Goal: Transaction & Acquisition: Book appointment/travel/reservation

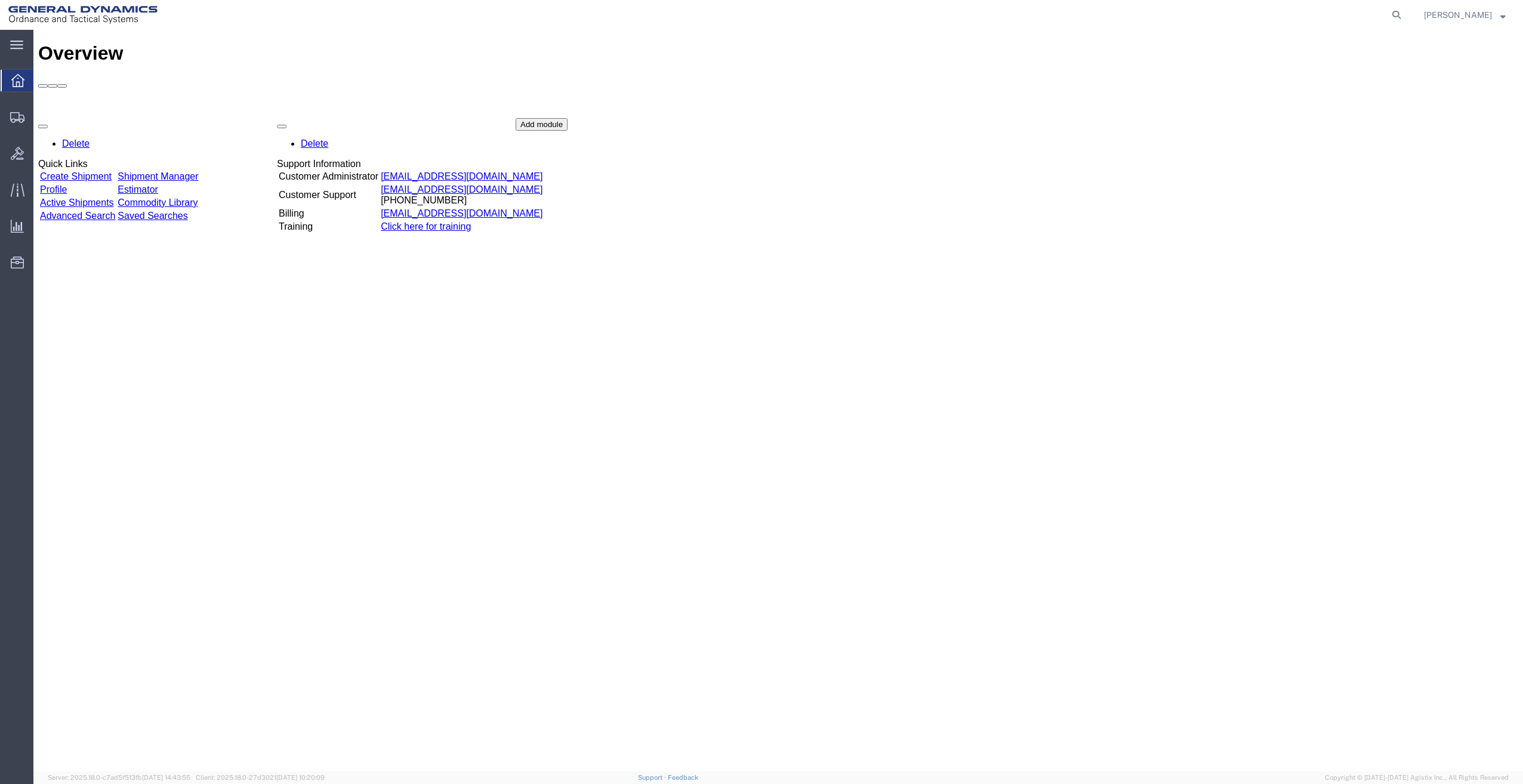
click at [111, 171] on link "Create Shipment" at bounding box center [75, 176] width 71 height 10
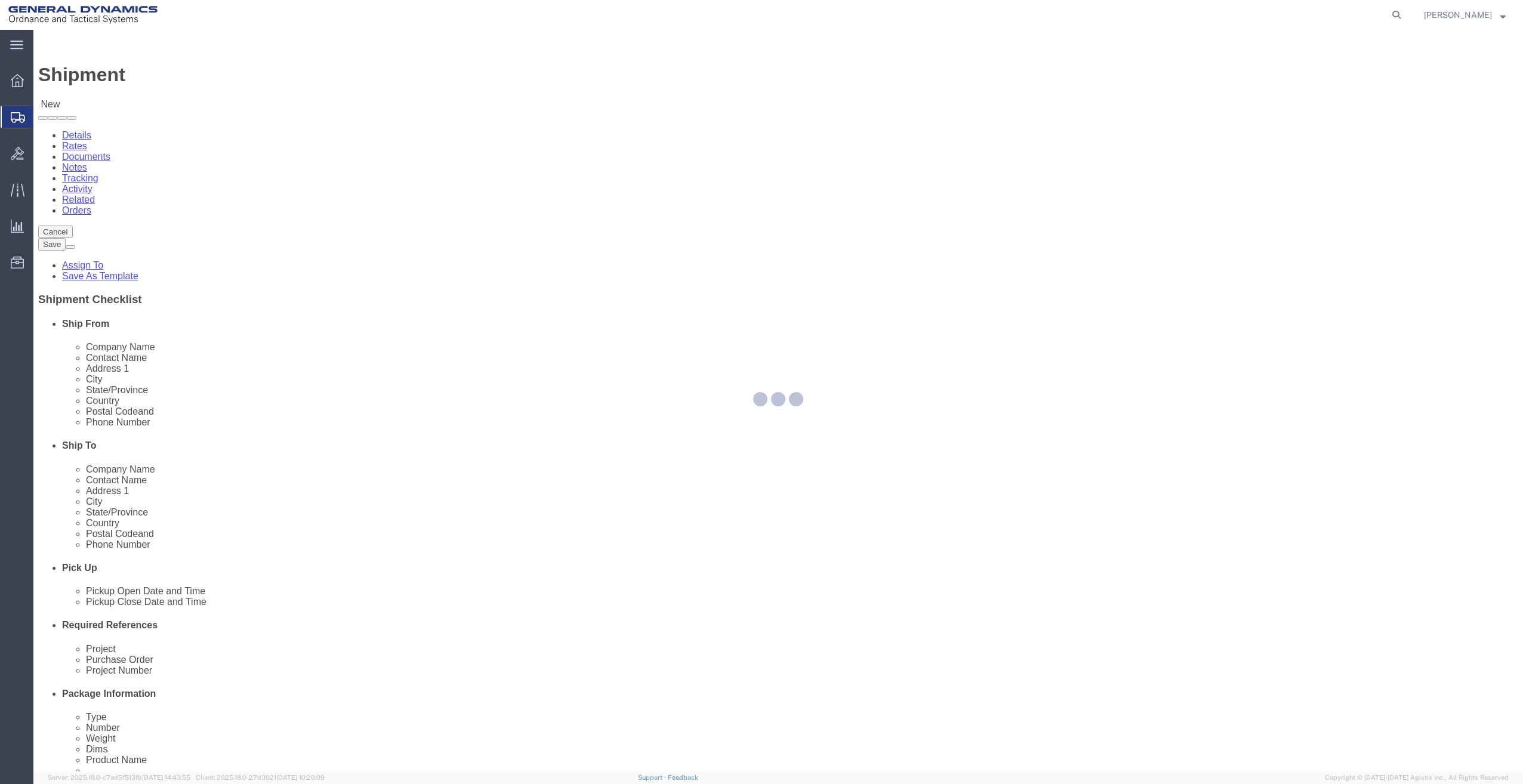
select select
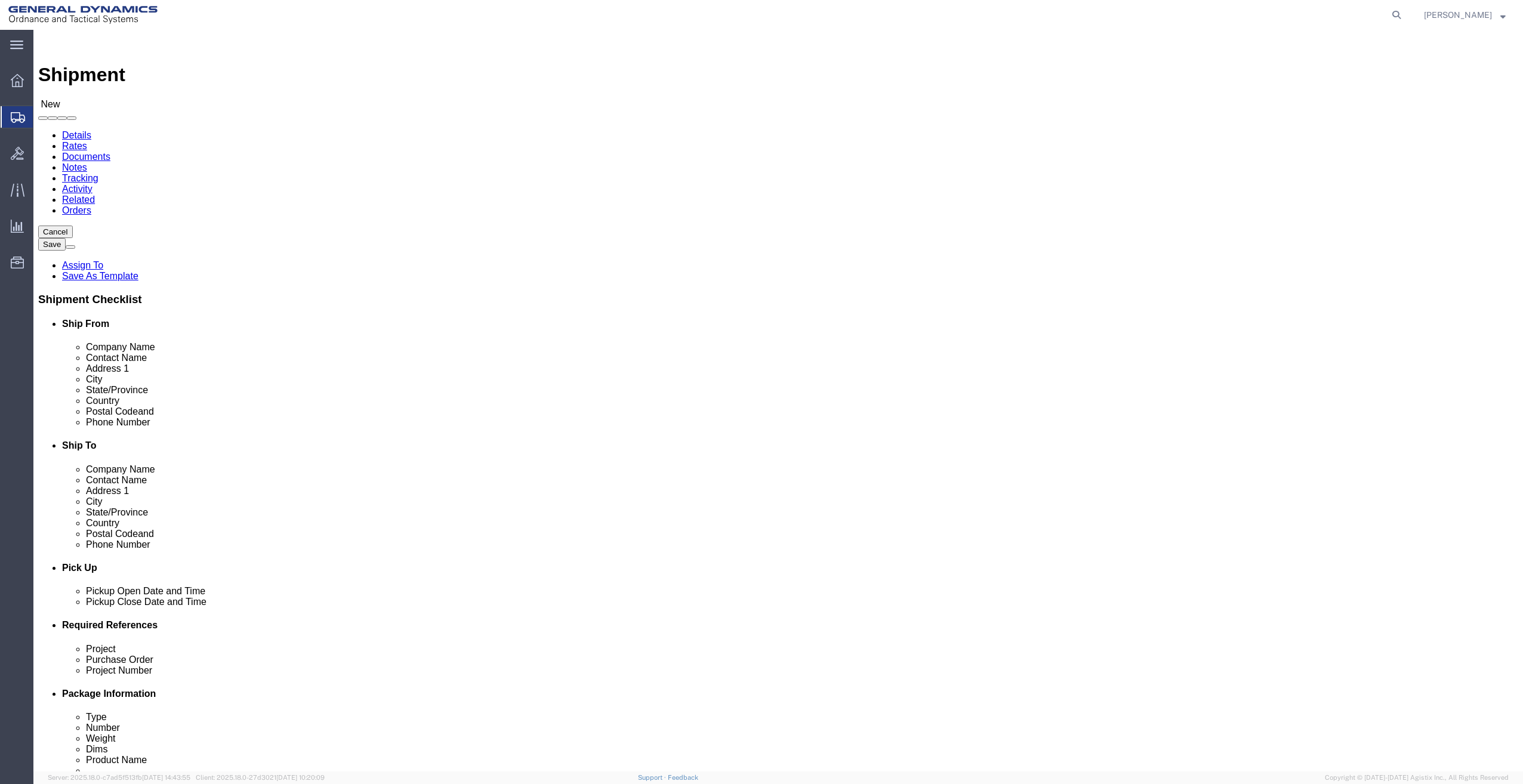
select select "MYPROFILE"
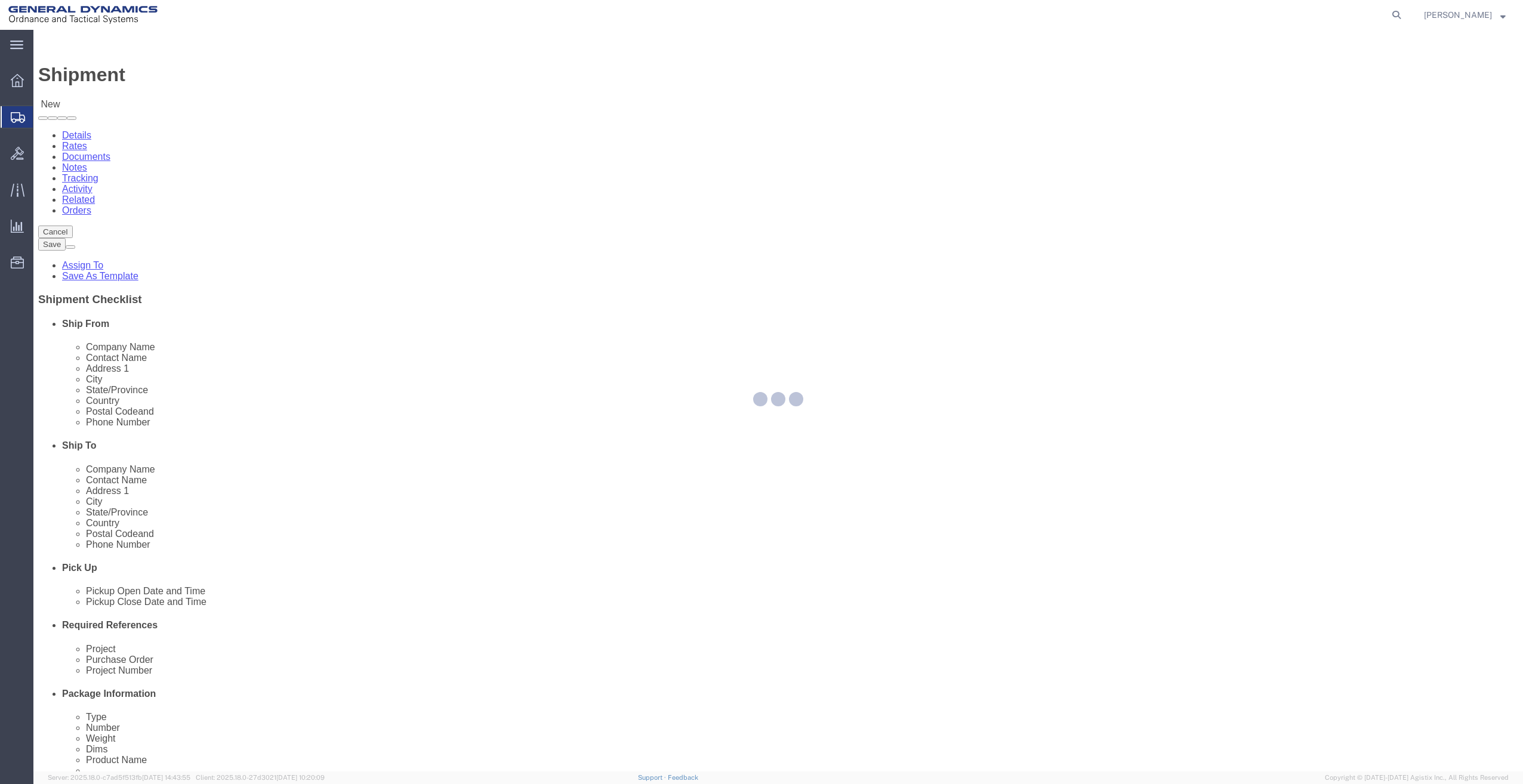
type input "General Dynamics - OTS"
type input "[PERSON_NAME]"
type input "[STREET_ADDRESS]"
type input "SACO"
type input "04072"
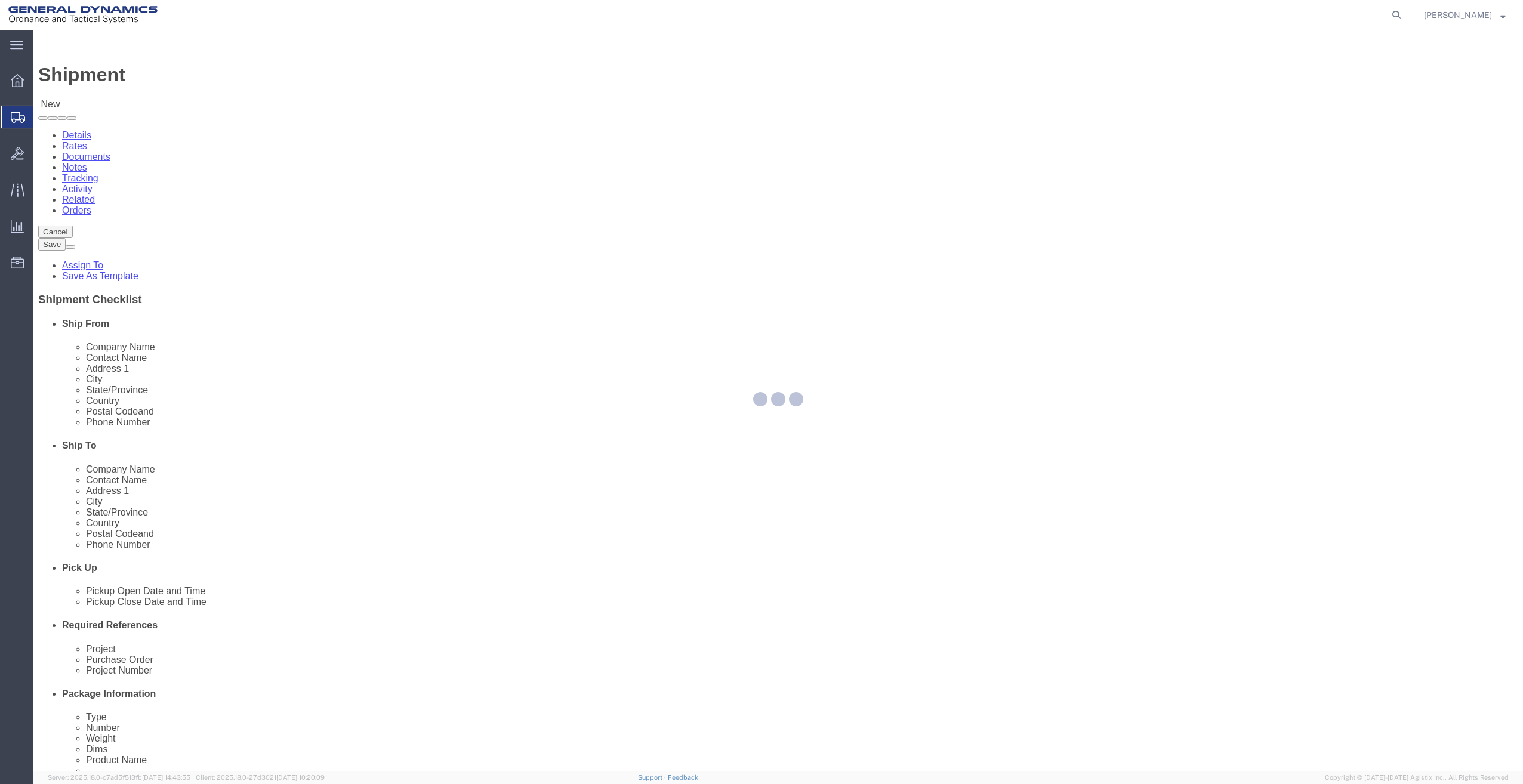
type input "[PHONE_NUMBER]"
type input "[PERSON_NAME][EMAIL_ADDRESS][PERSON_NAME][DOMAIN_NAME]"
checkbox input "true"
select select "ME"
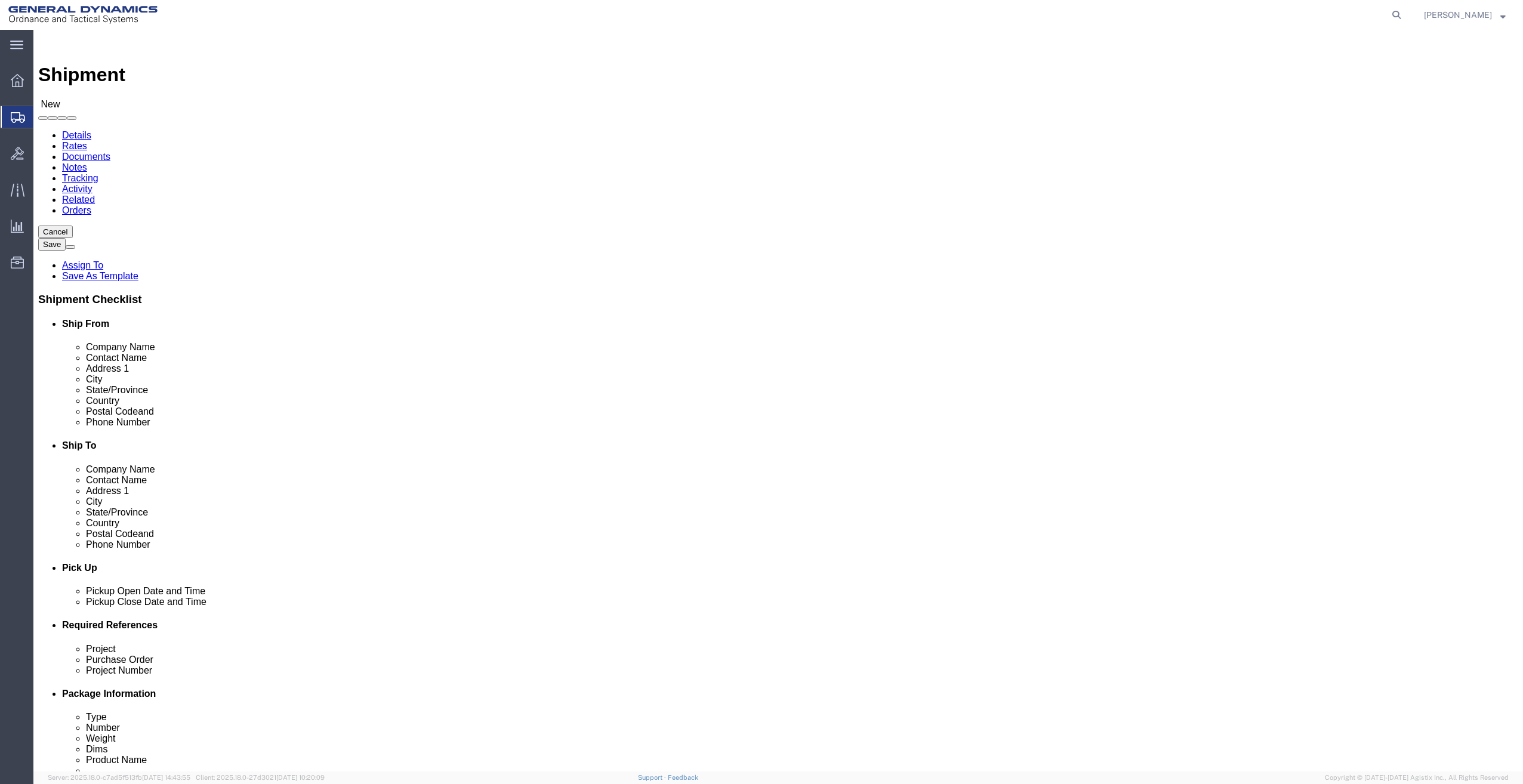
drag, startPoint x: 917, startPoint y: 246, endPoint x: 752, endPoint y: 248, distance: 165.0
click div "Contact Name [PERSON_NAME]"
type input "[PERSON_NAME]"
click div "Location My Profile Location GD-OTS [GEOGRAPHIC_DATA] (Commerce) GD-OTS [GEOGRA…"
click input "text"
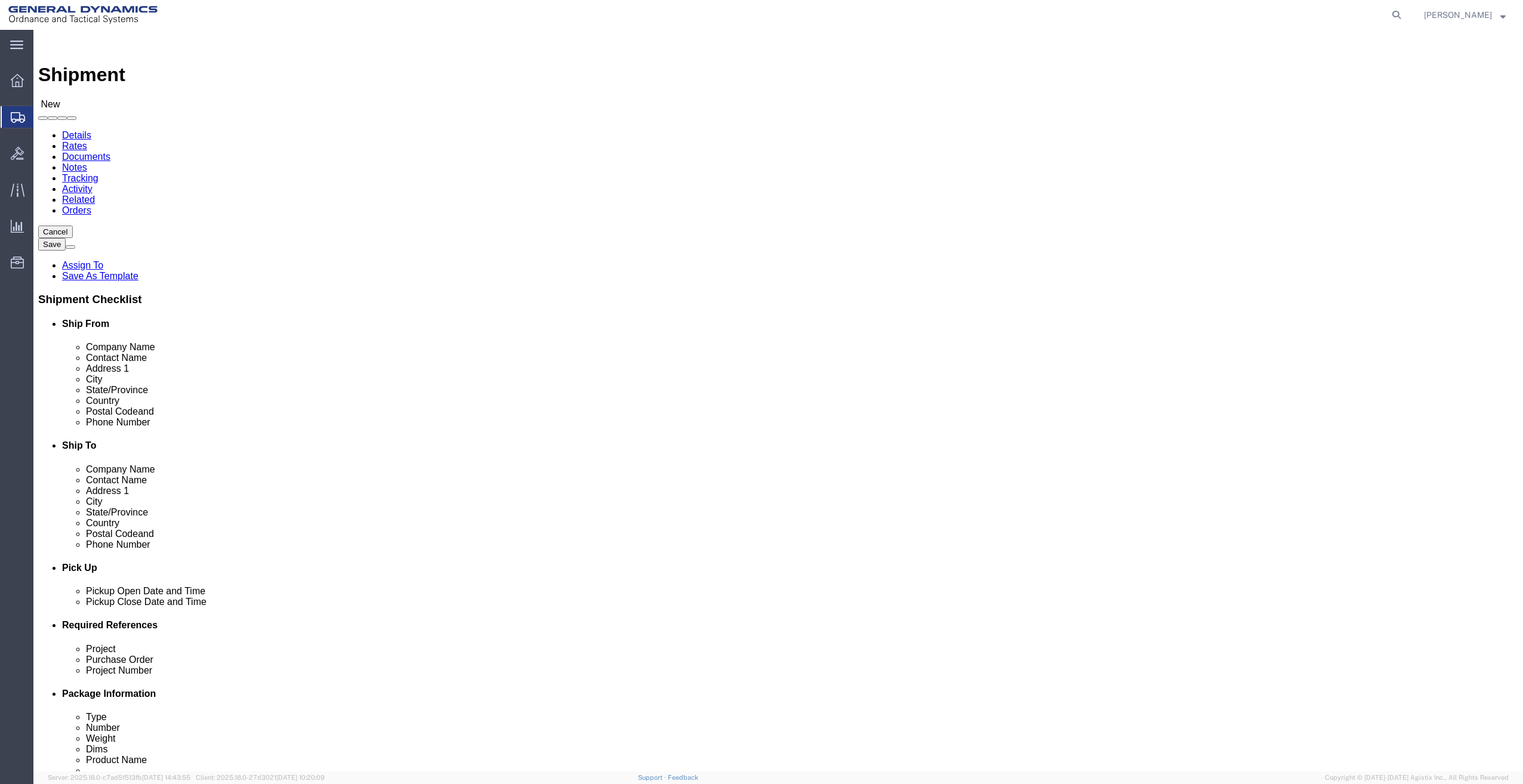
type input "Haven Metrology"
type input "[PERSON_NAME]"
type input "[STREET_ADDRESS]"
select select
type input "[GEOGRAPHIC_DATA]"
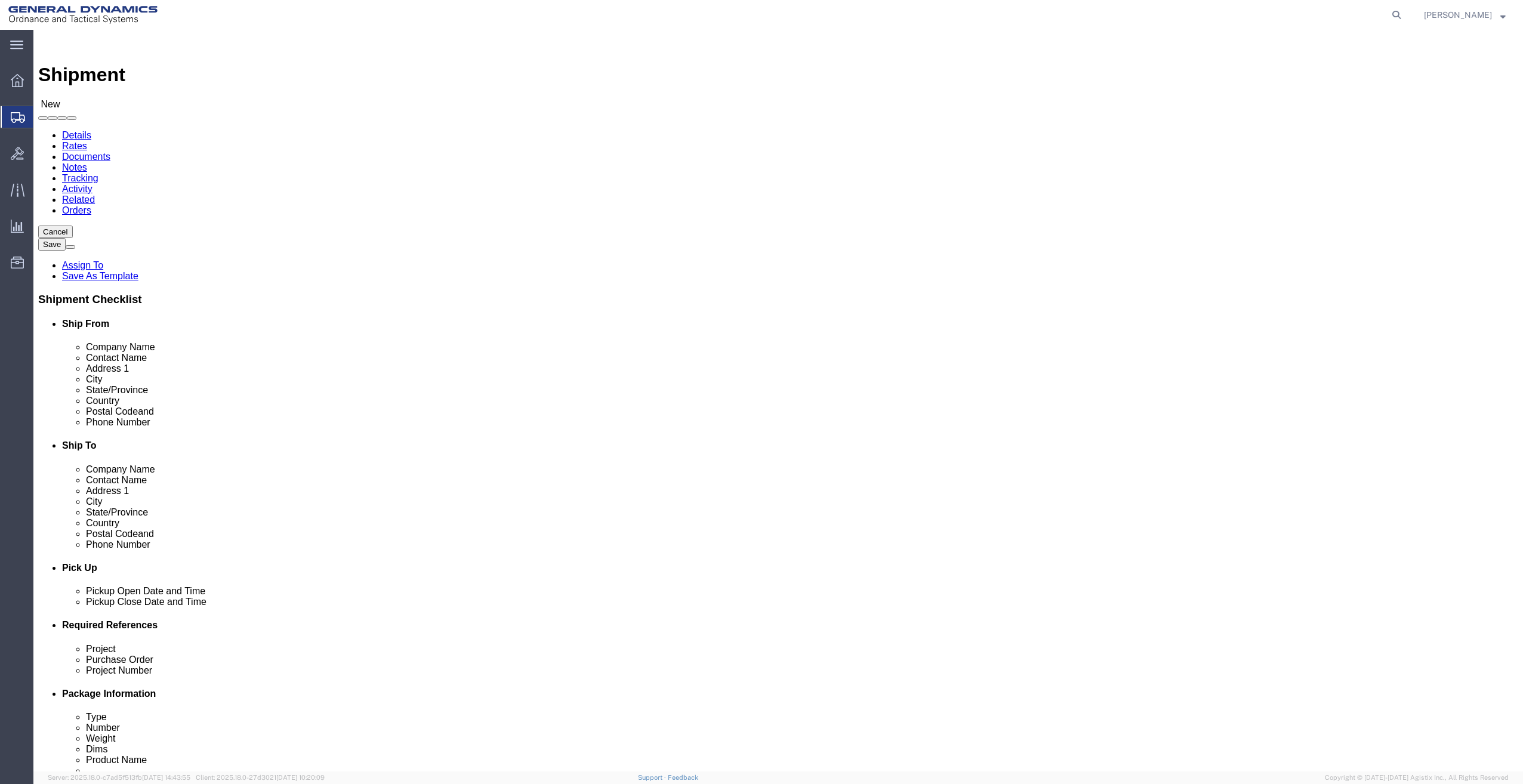
select select
type input "m"
select select
select select "MI"
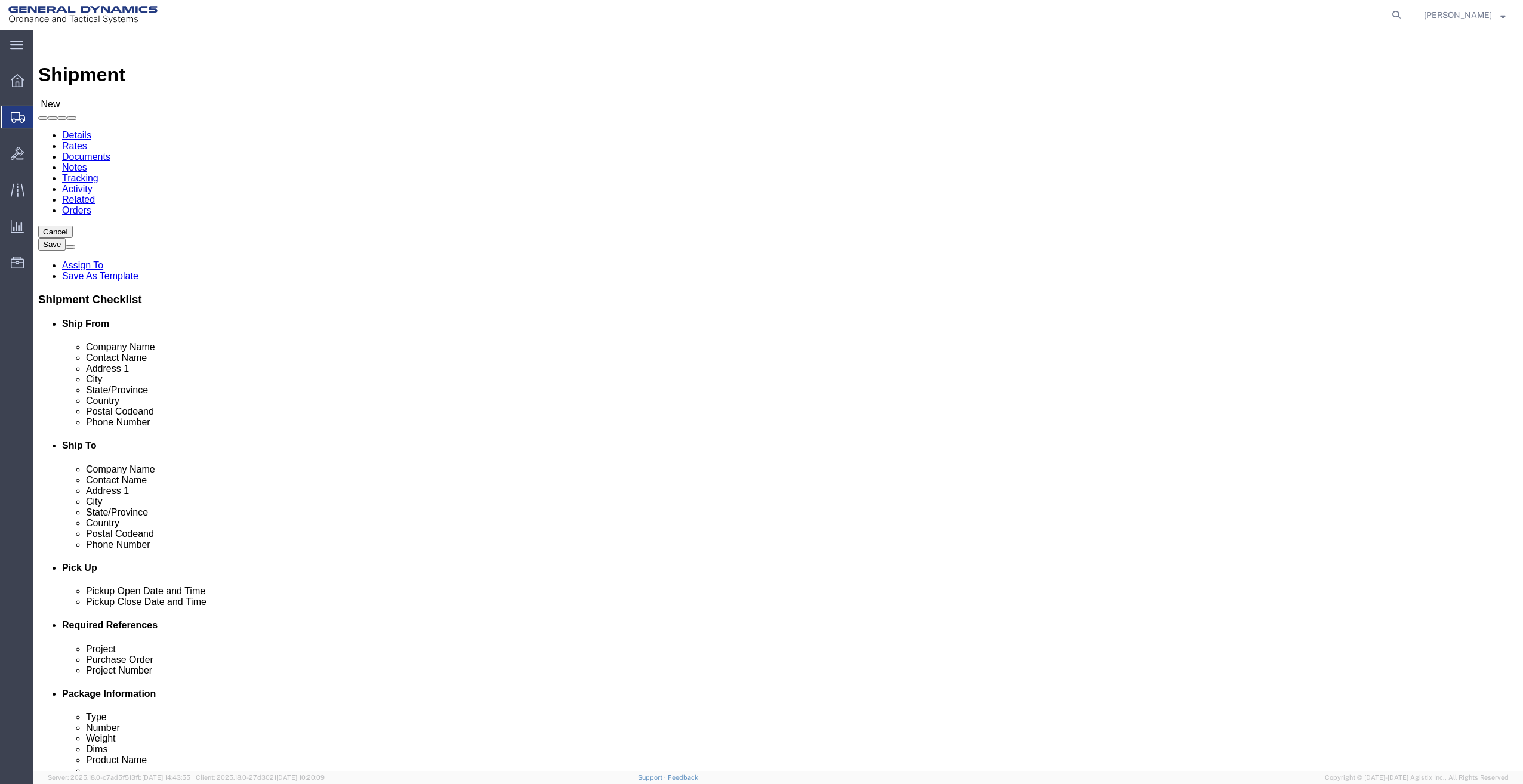
click input "text"
type input "49417"
select select
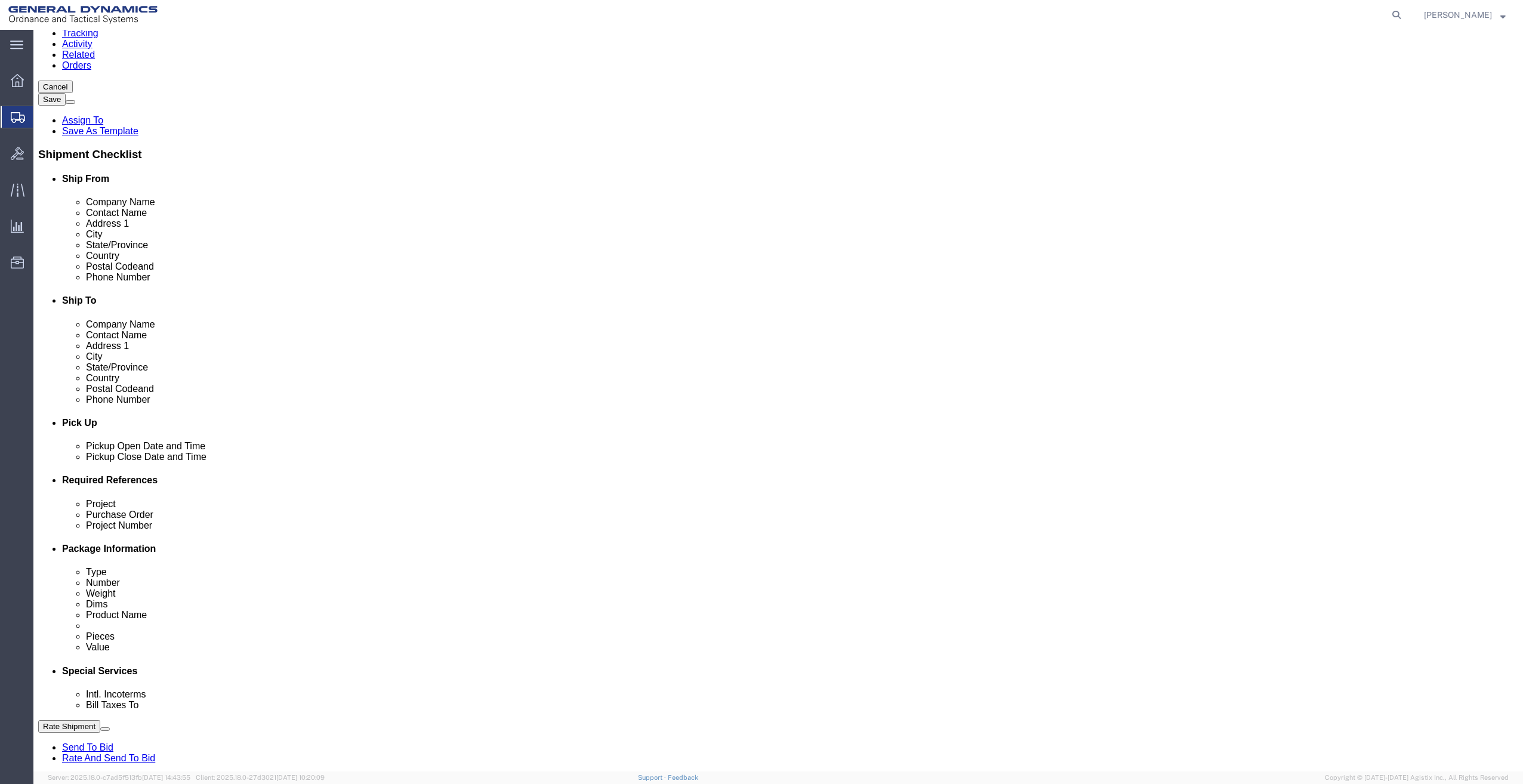
scroll to position [149, 0]
type input "6163184031"
click div "[DATE] 2:00 PM"
type input "4:00 PM"
click button "Apply"
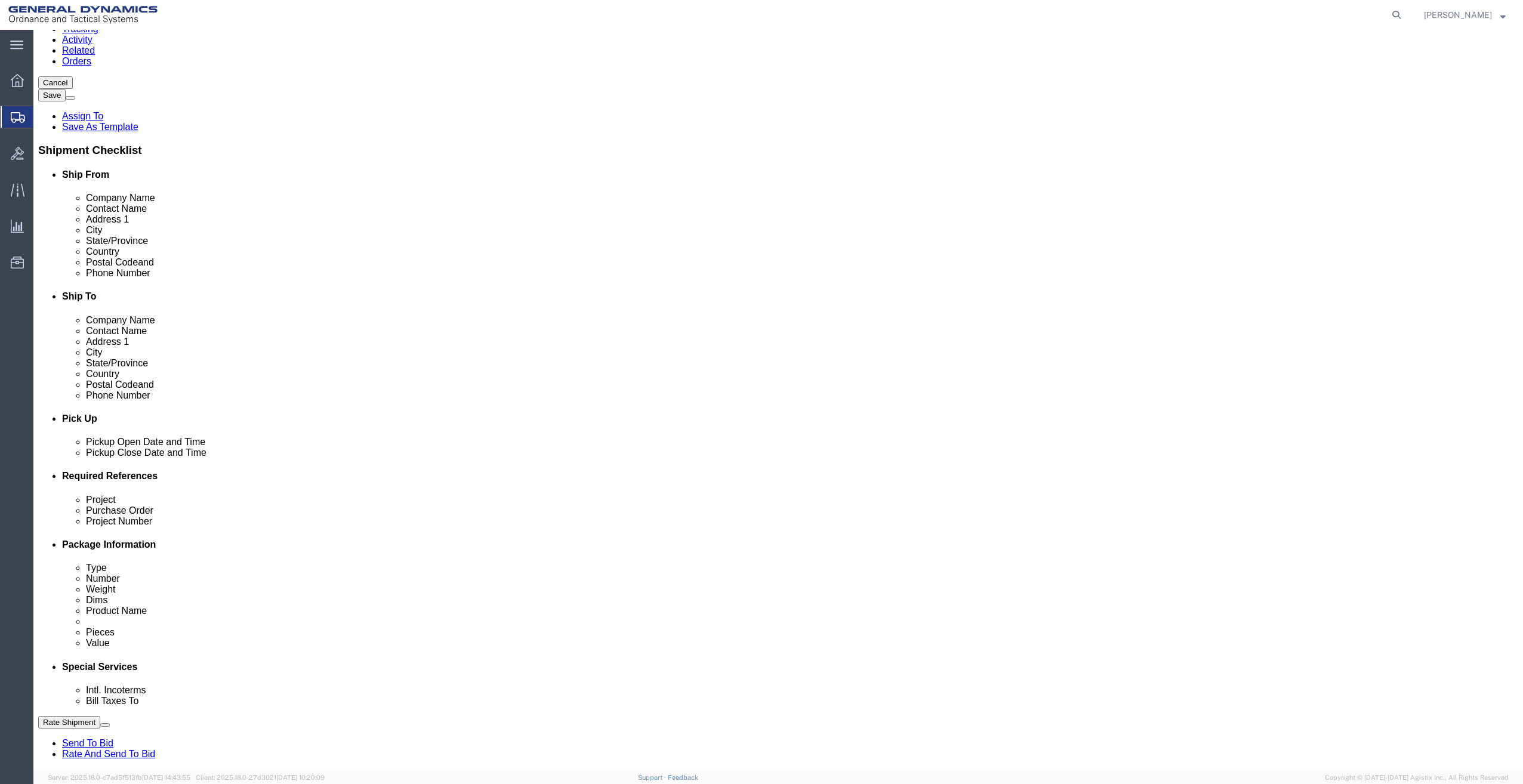
click input "text"
drag, startPoint x: 223, startPoint y: 597, endPoint x: 227, endPoint y: 591, distance: 7.2
click div "Project"
click input "text"
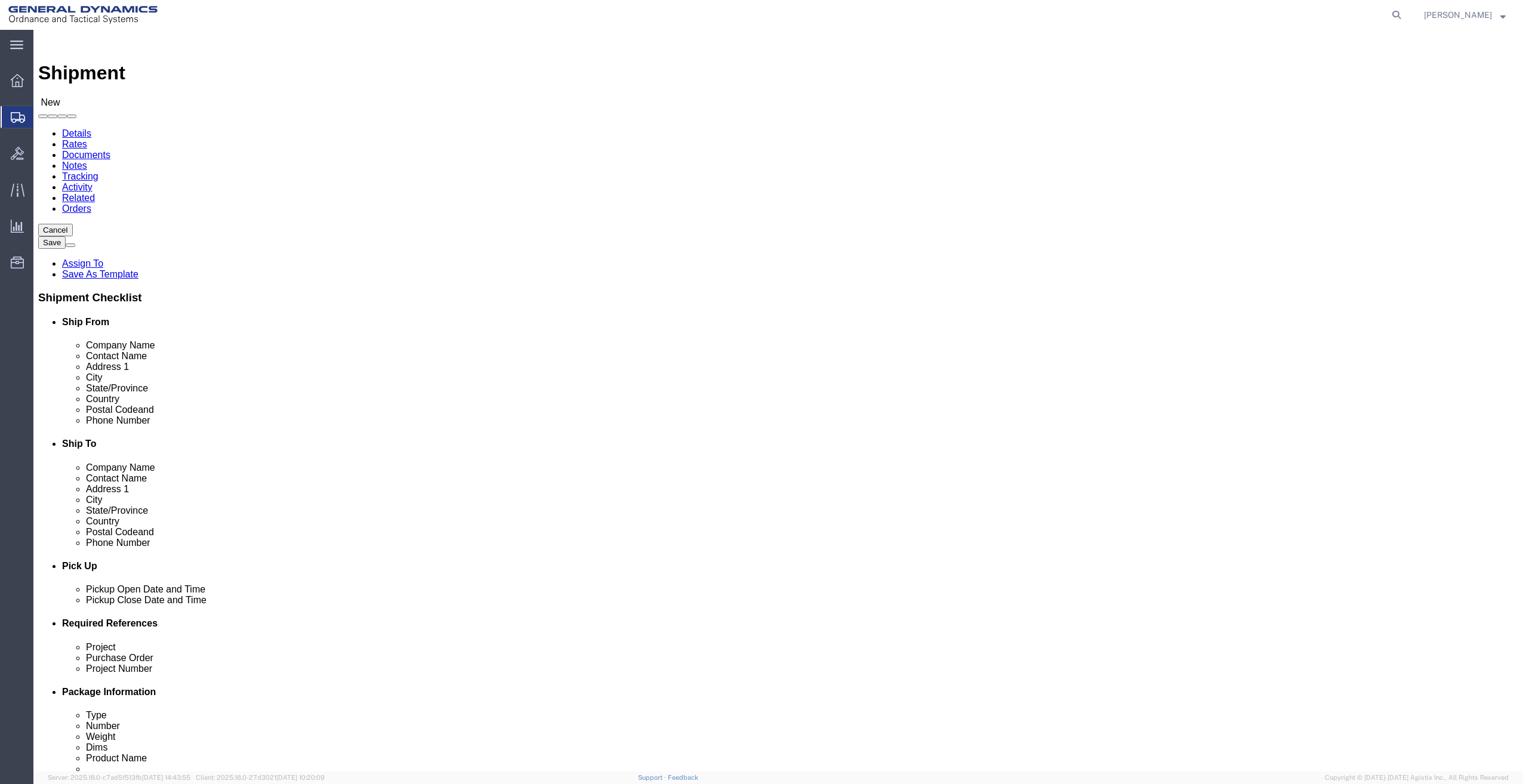
scroll to position [0, 0]
type input "540507 SOO Calibration return"
click input "[PERSON_NAME]"
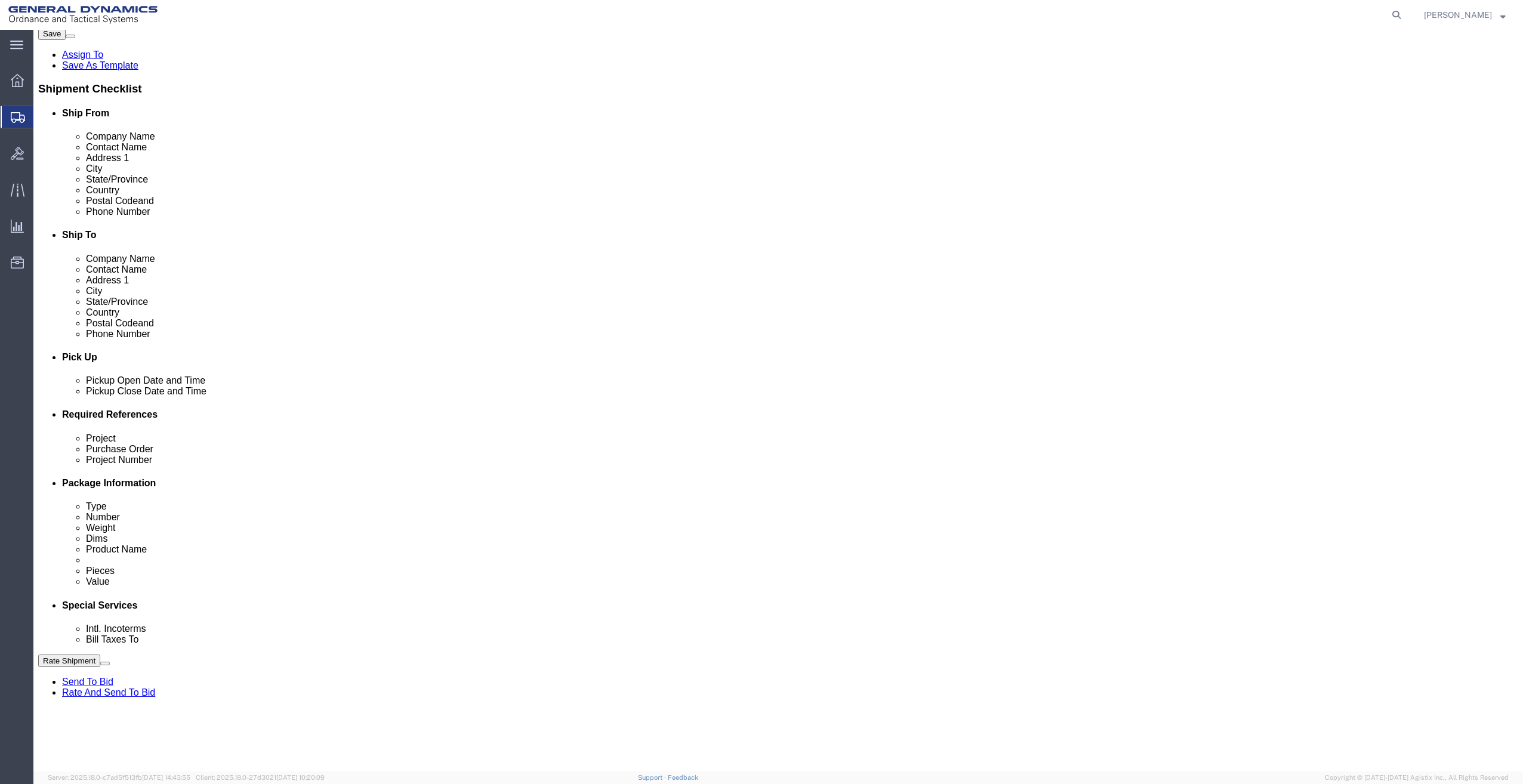
scroll to position [283, 0]
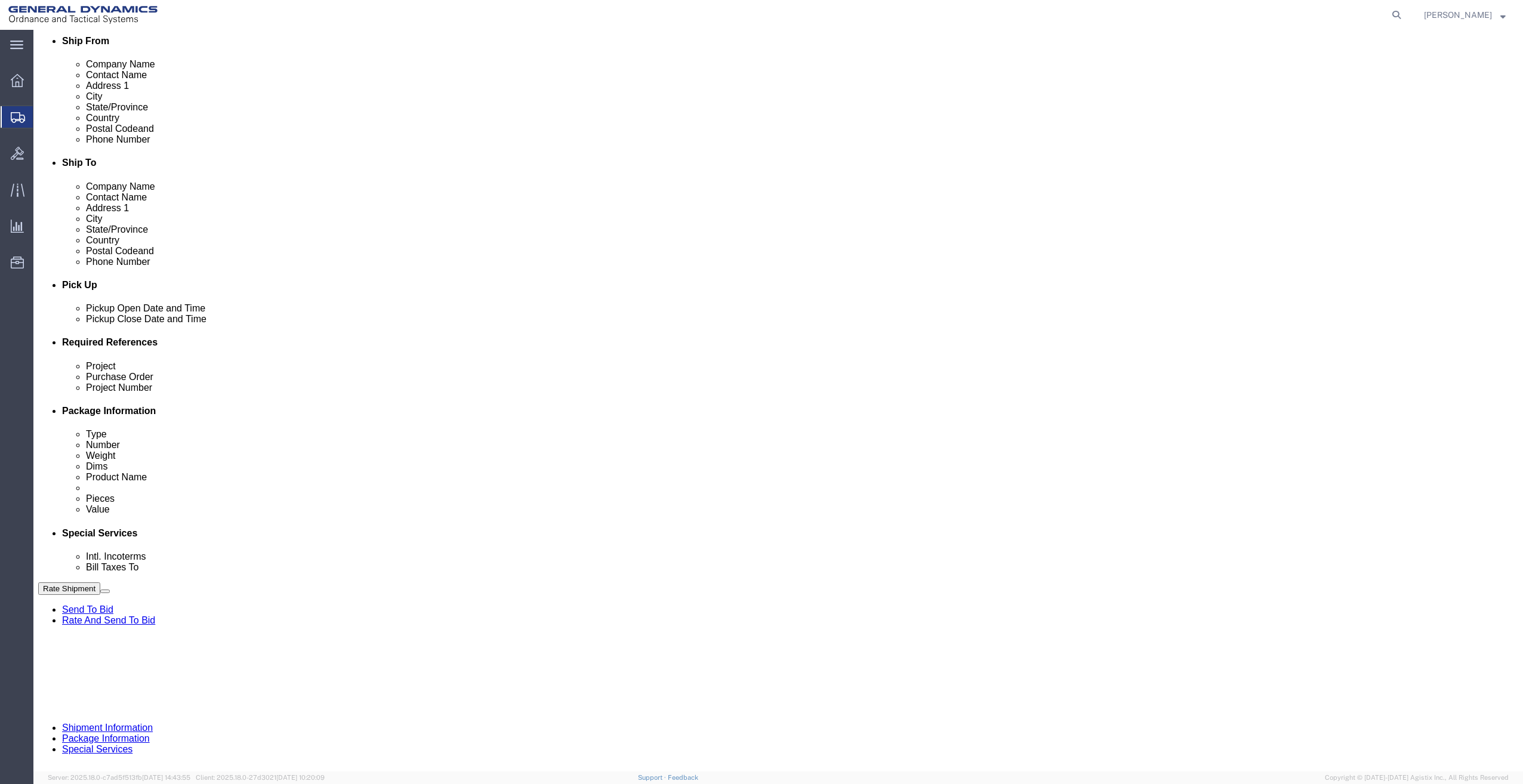
type input "[PERSON_NAME] / [PERSON_NAME]"
click div "Purchase Order"
click input "text"
type input "."
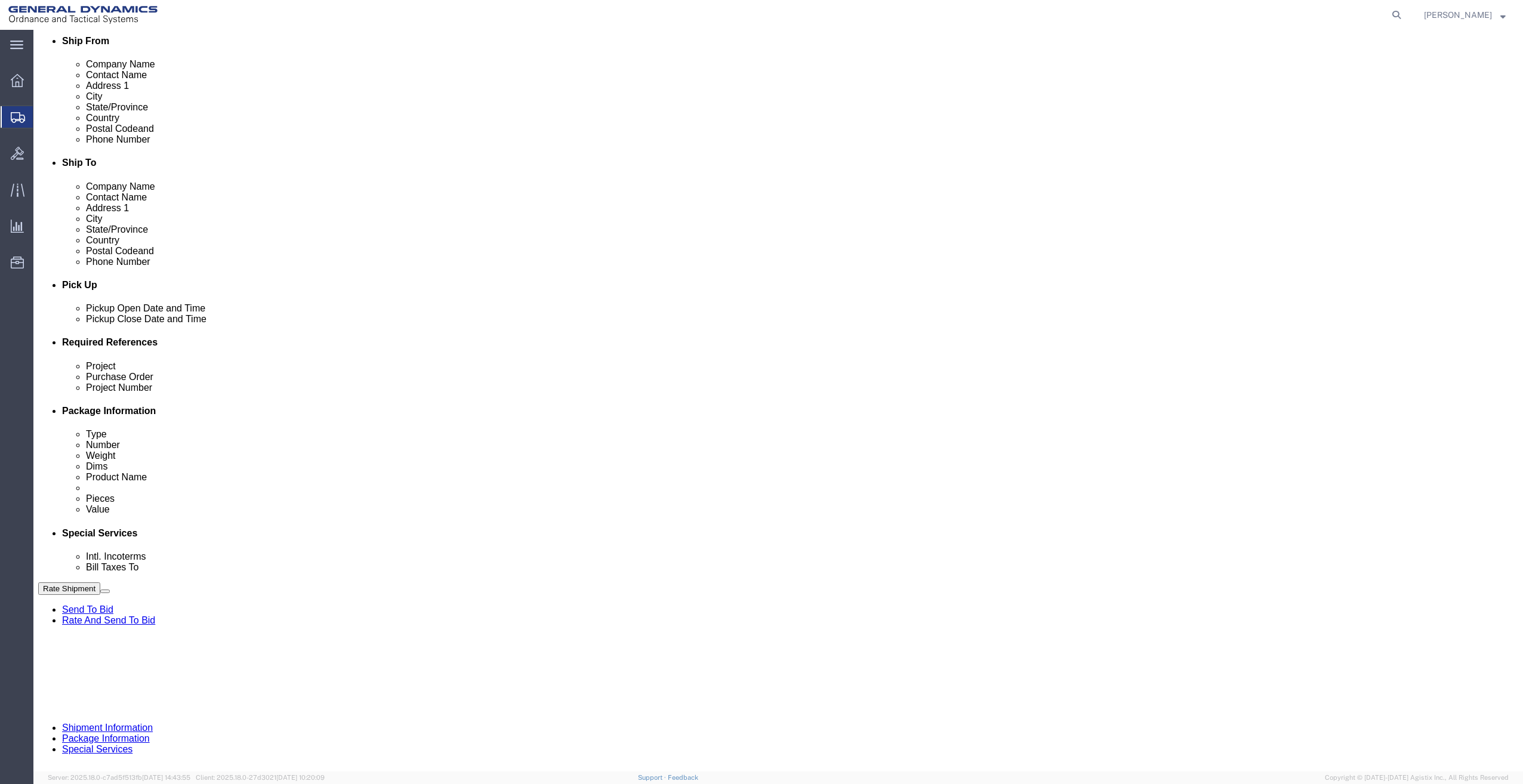
click button "Continue"
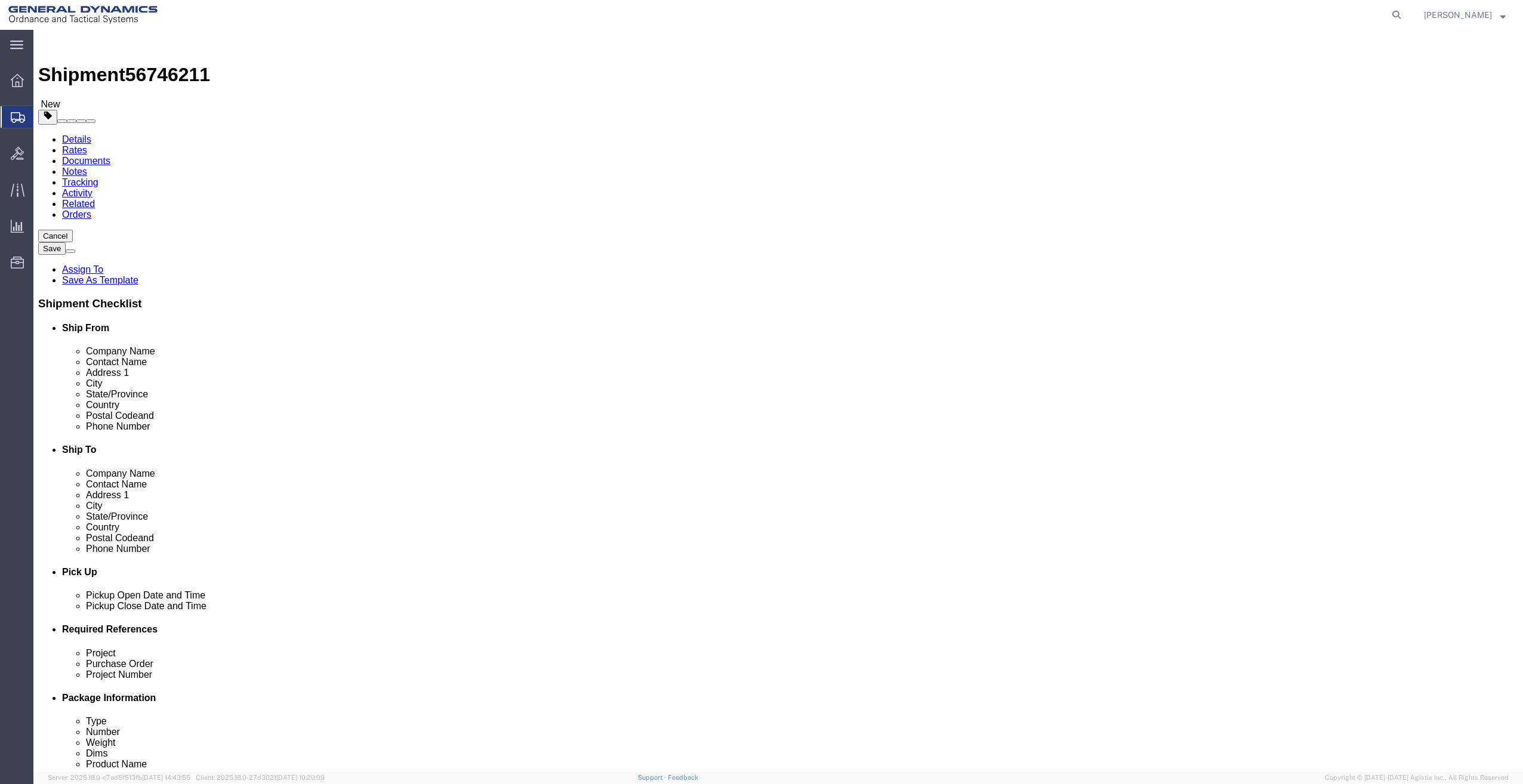
click select "Select Bale(s) Basket(s) Bolt(s) Bottle(s) Buckets Bulk Bundle(s) Can(s) Cardbo…"
select select "CRAT"
click select "Select Bale(s) Basket(s) Bolt(s) Bottle(s) Buckets Bulk Bundle(s) Can(s) Cardbo…"
click input "text"
type input "68"
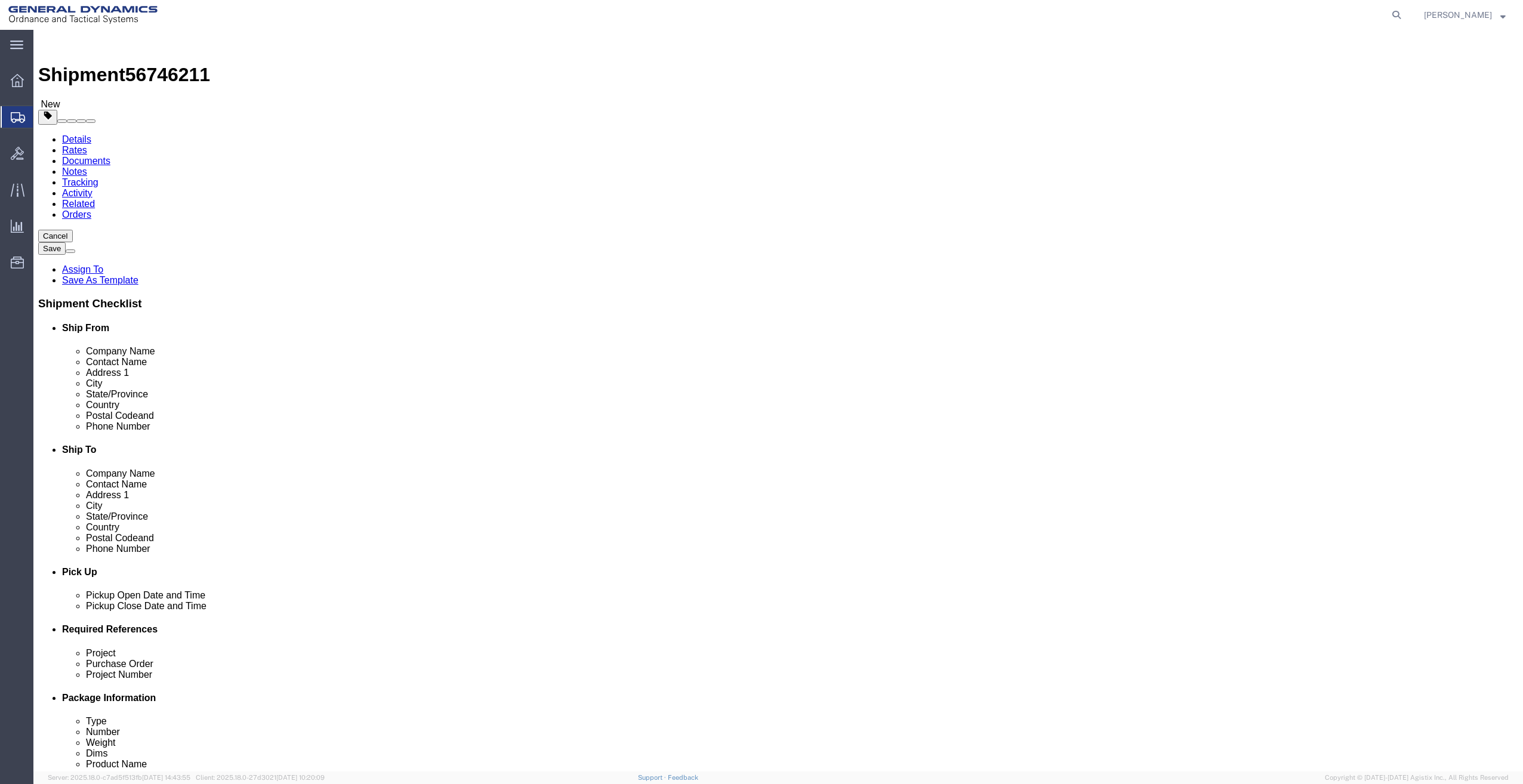
type input "42"
type input "18"
type input "326"
click link "Add Content"
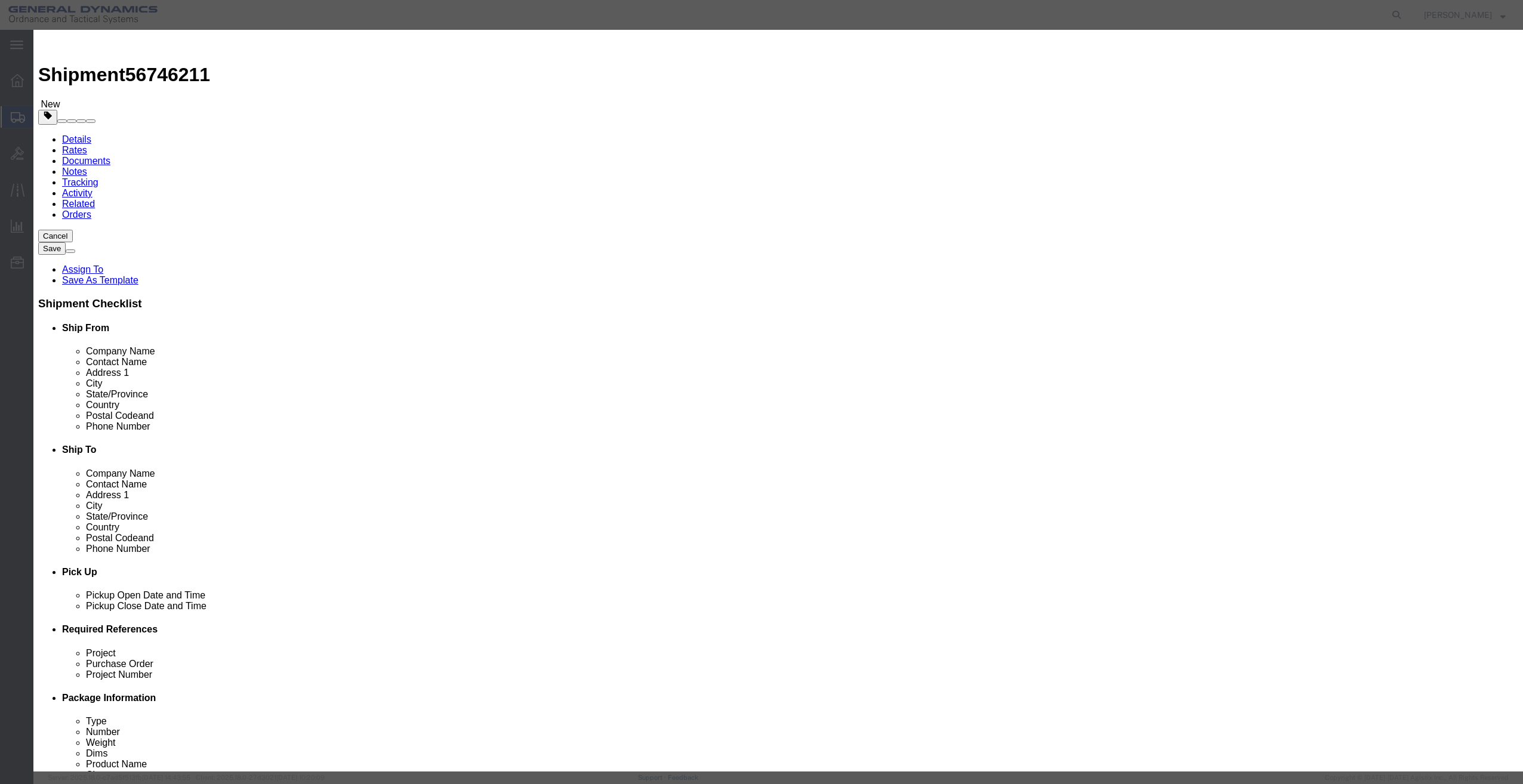
click input "text"
type input "Fixture"
type input "1"
select select "USD"
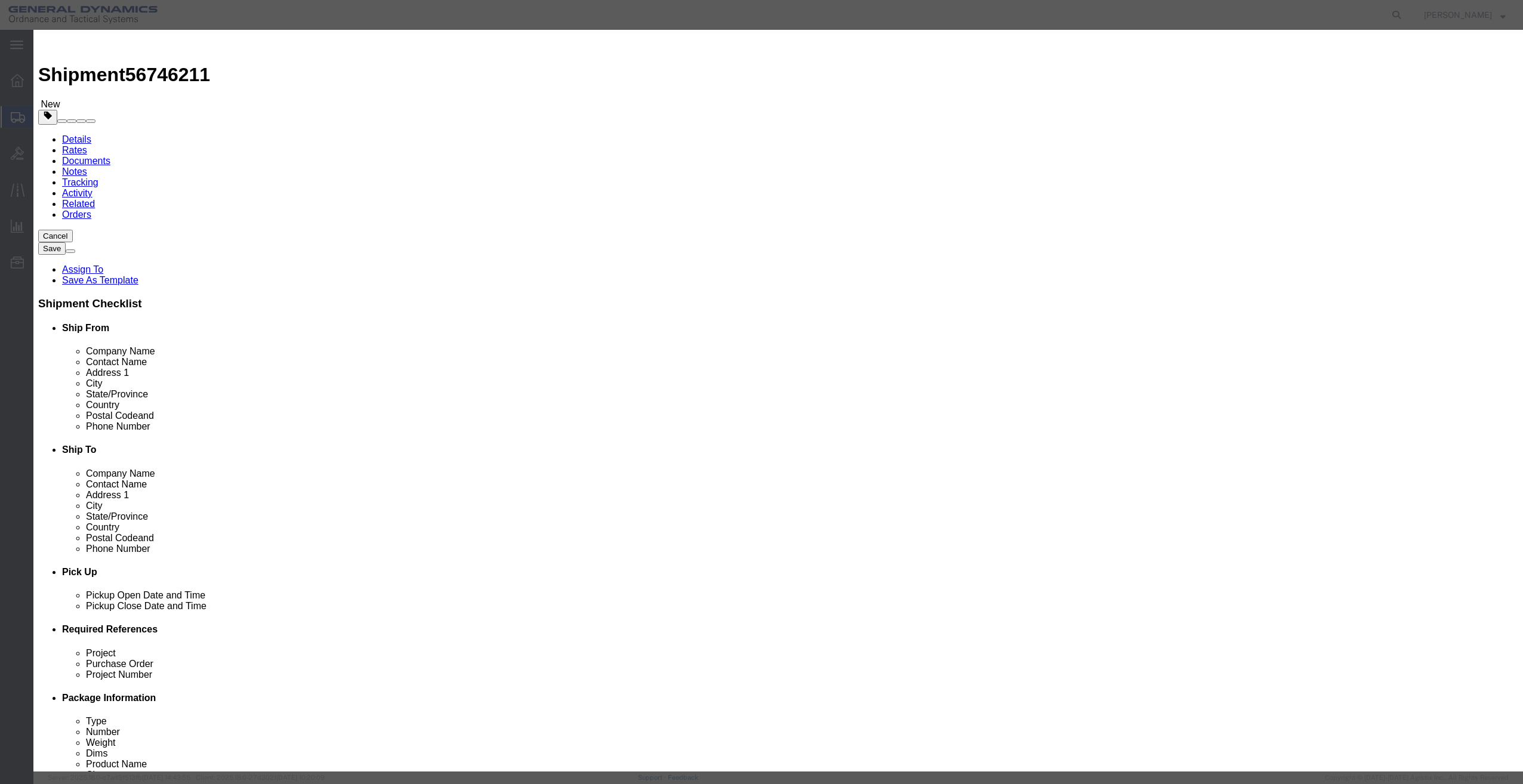
drag, startPoint x: 628, startPoint y: 26, endPoint x: 739, endPoint y: 45, distance: 112.6
click h3 "Add content"
click select "Select 50 55 60 65 70 85 92.5 100 125 175 250 300 400"
select select "92.5"
click select "Select 50 55 60 65 70 85 92.5 100 125 175 250 300 400"
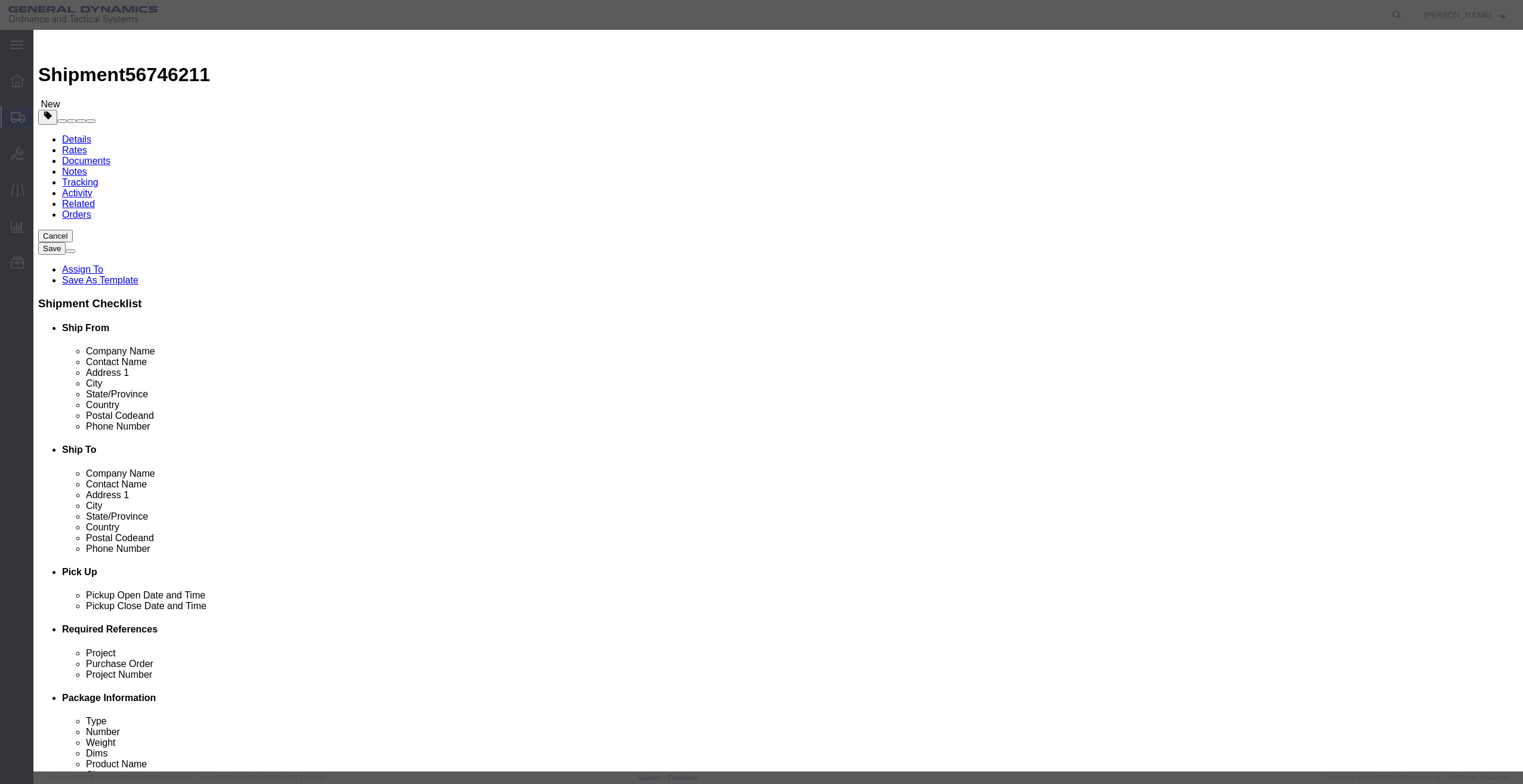
click button "Save & Close"
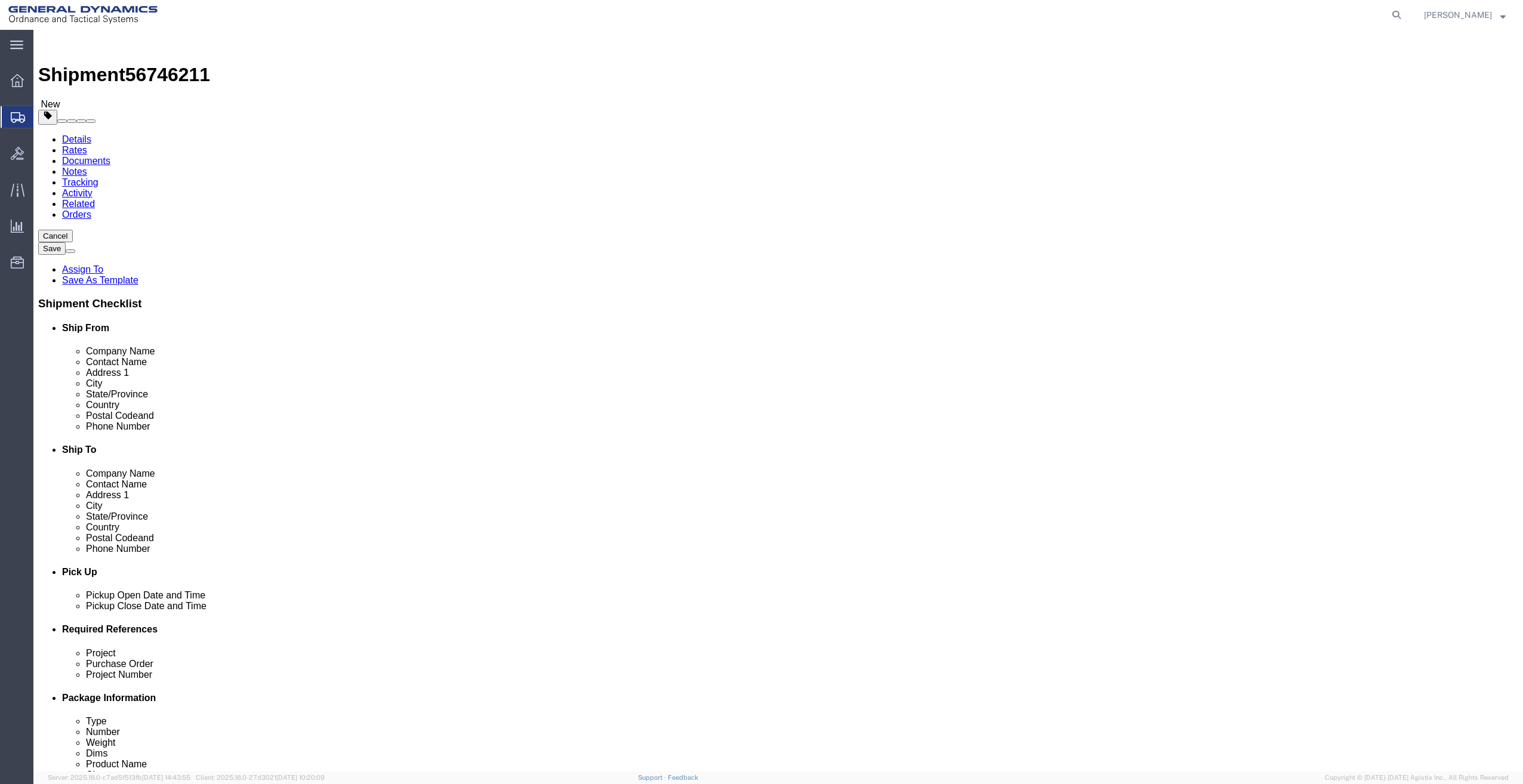
click button "Continue"
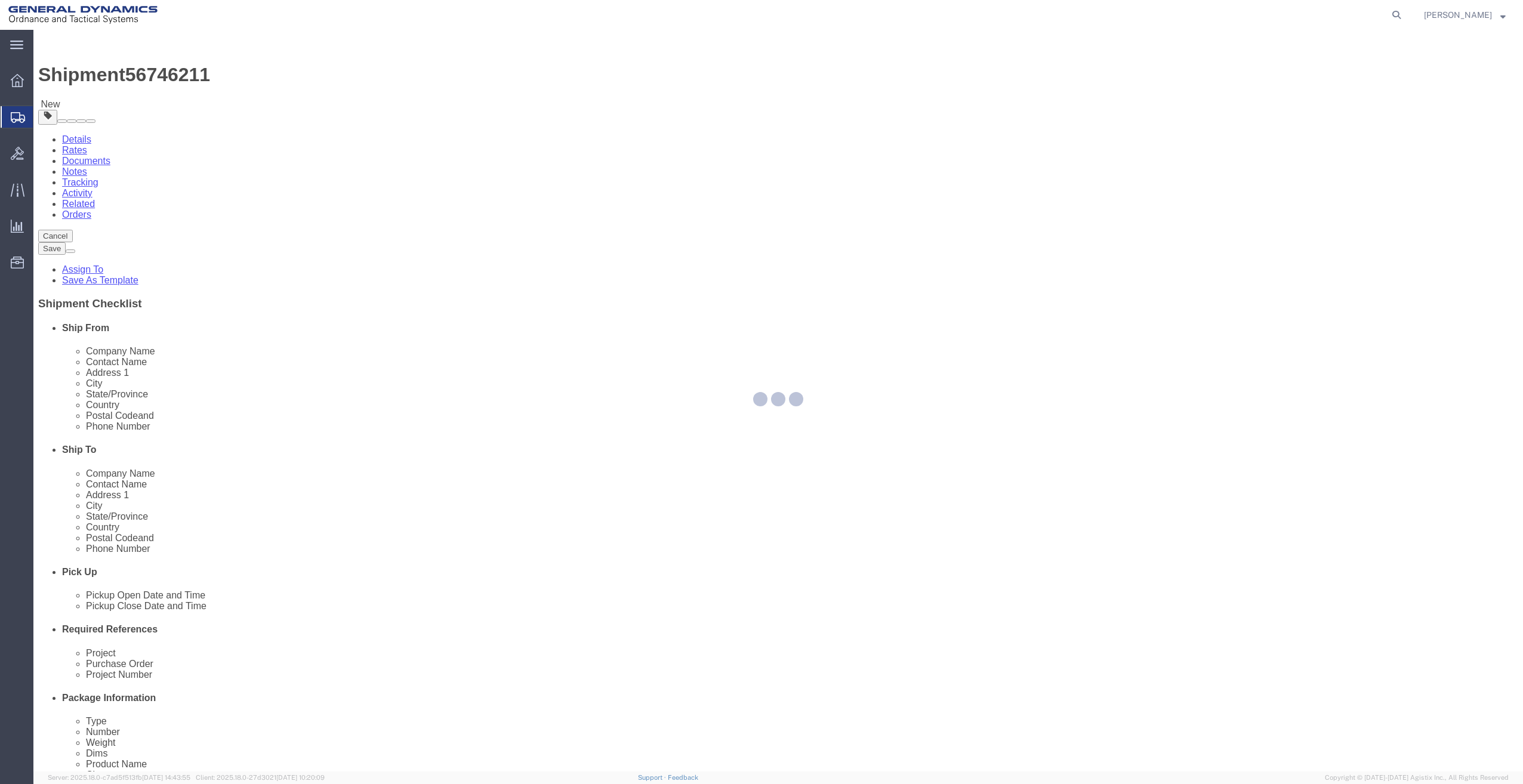
select select
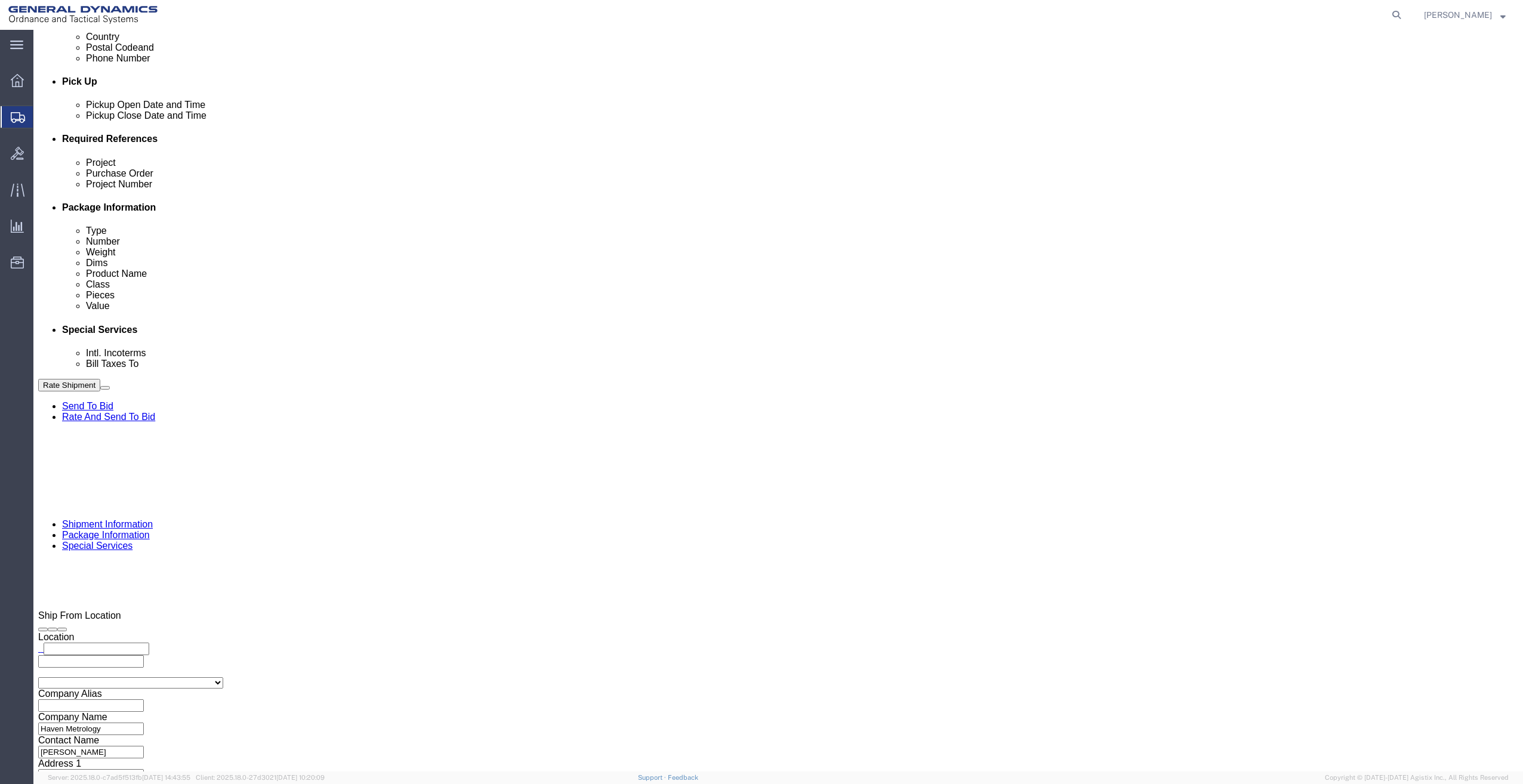
scroll to position [537, 0]
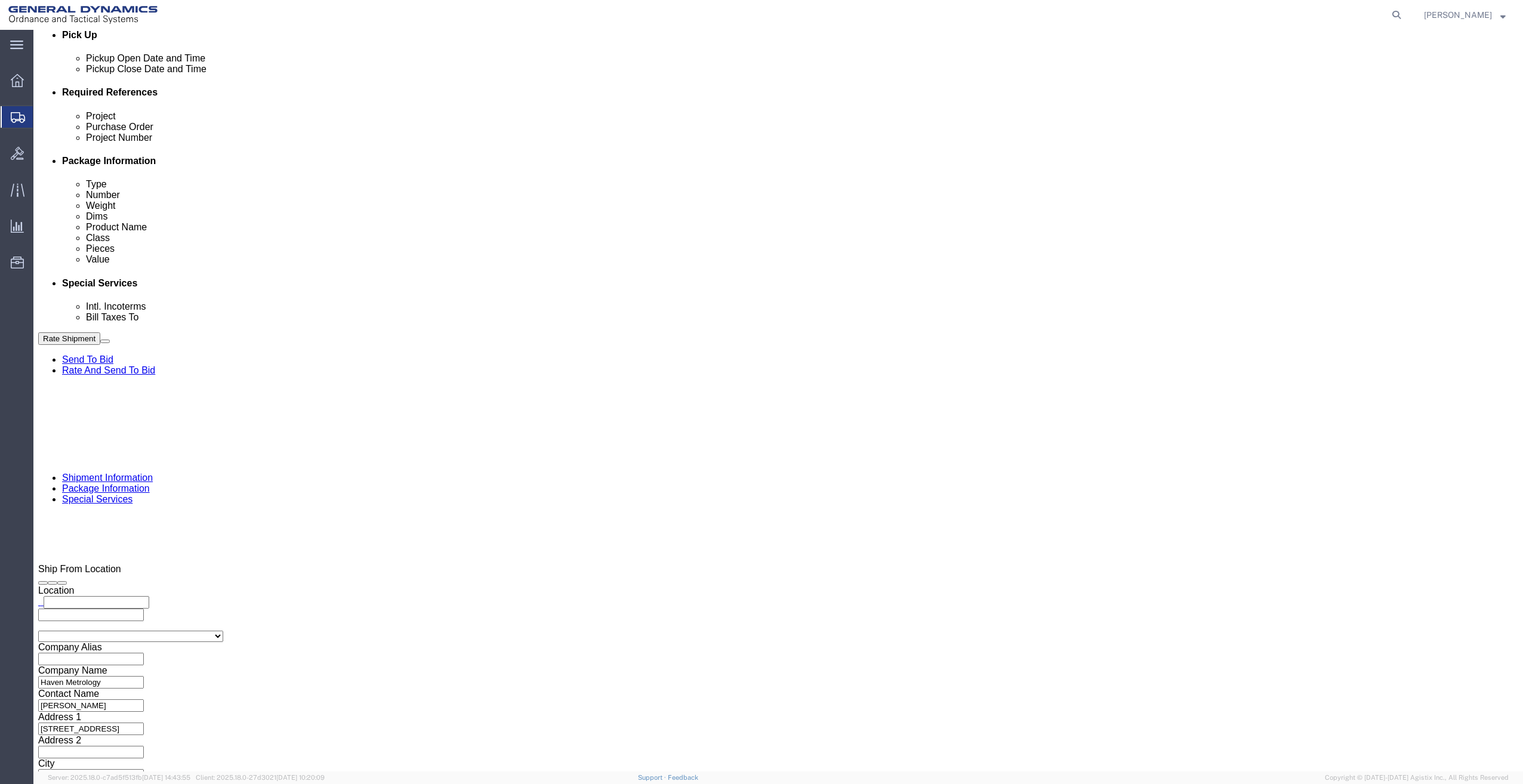
click button "Rate Shipment"
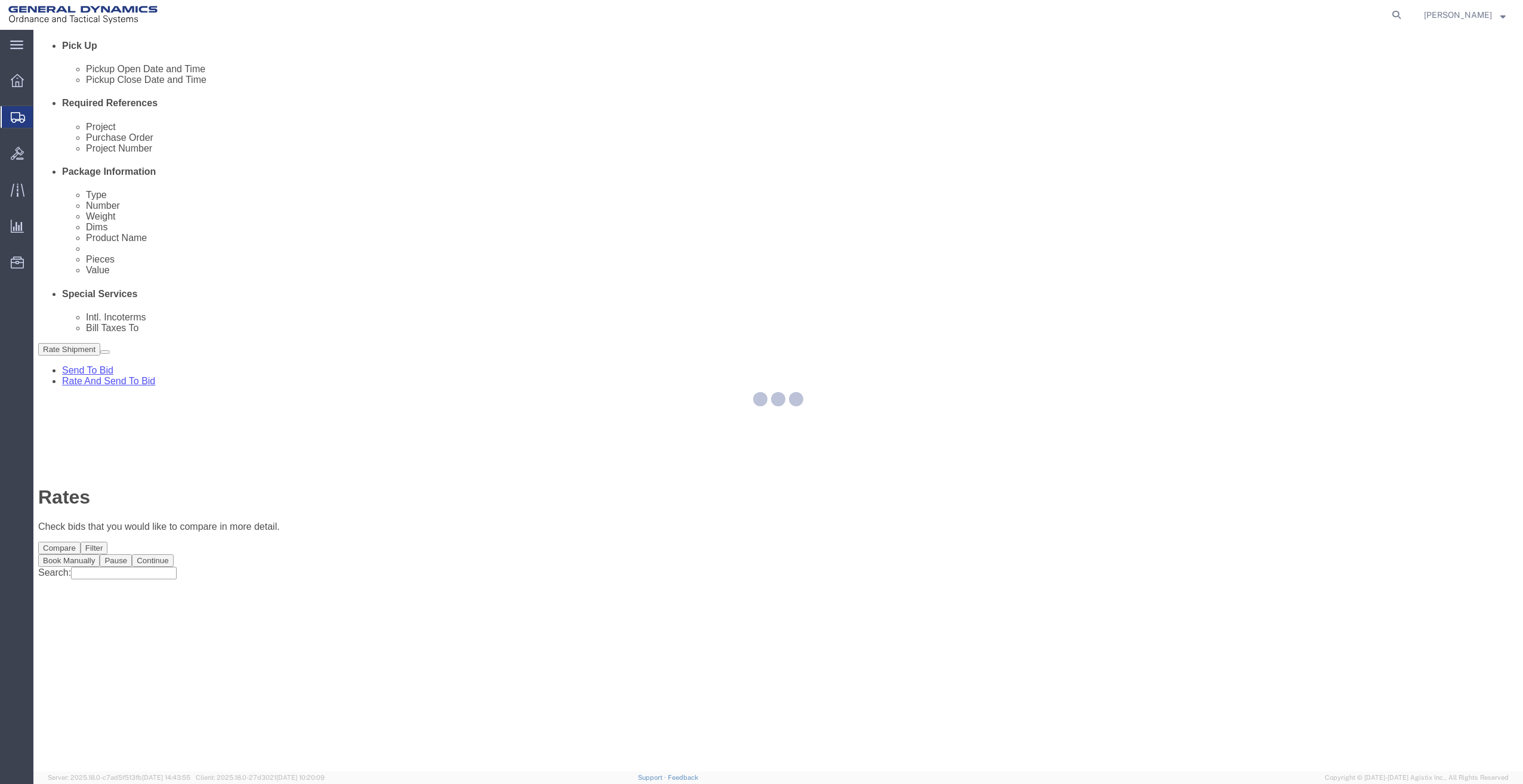
scroll to position [0, 0]
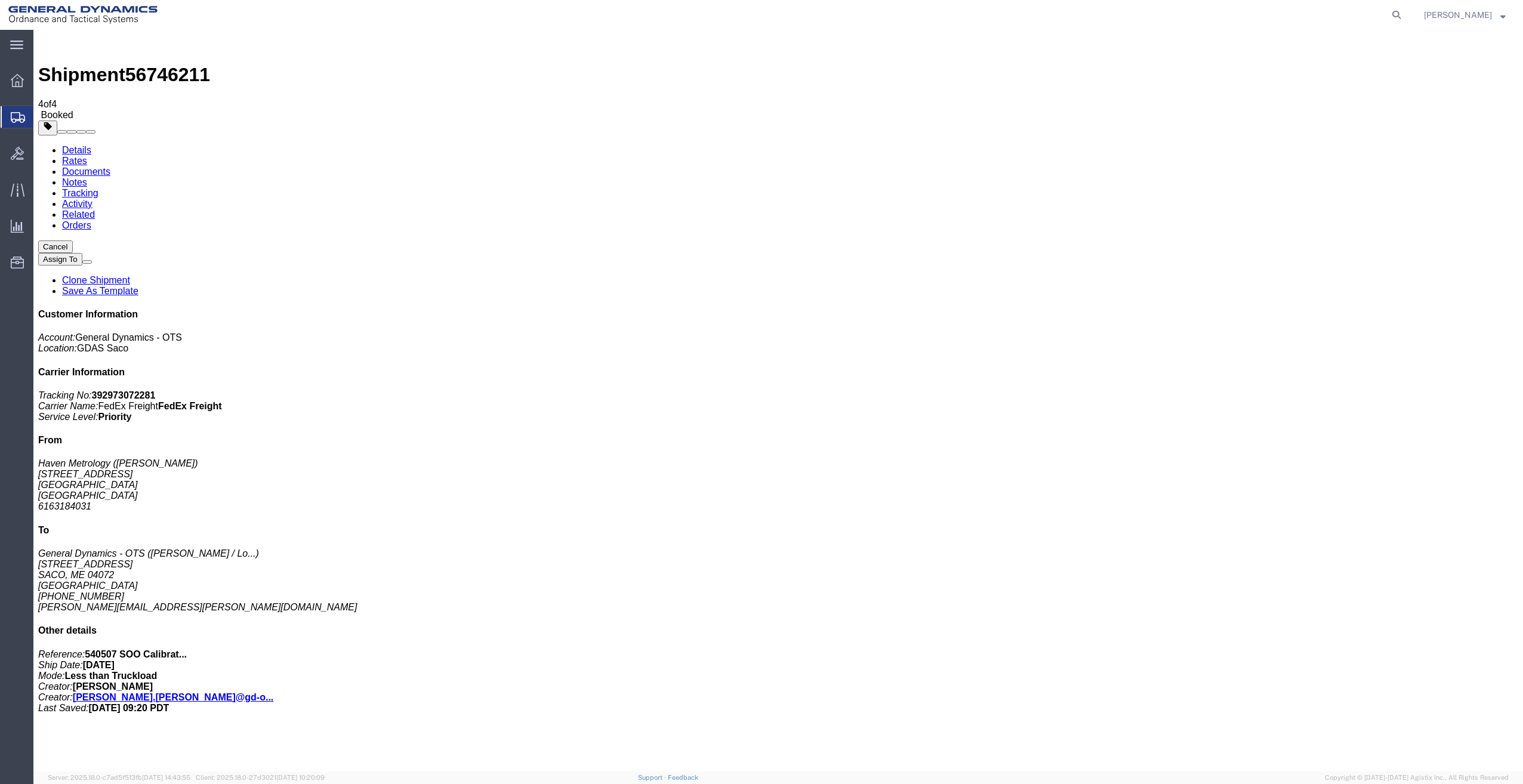
click at [70, 145] on link "Details" at bounding box center [77, 149] width 30 height 10
click p "Schedule pickup request"
click link "Schedule pickup request"
